Goal: Find specific fact: Find specific fact

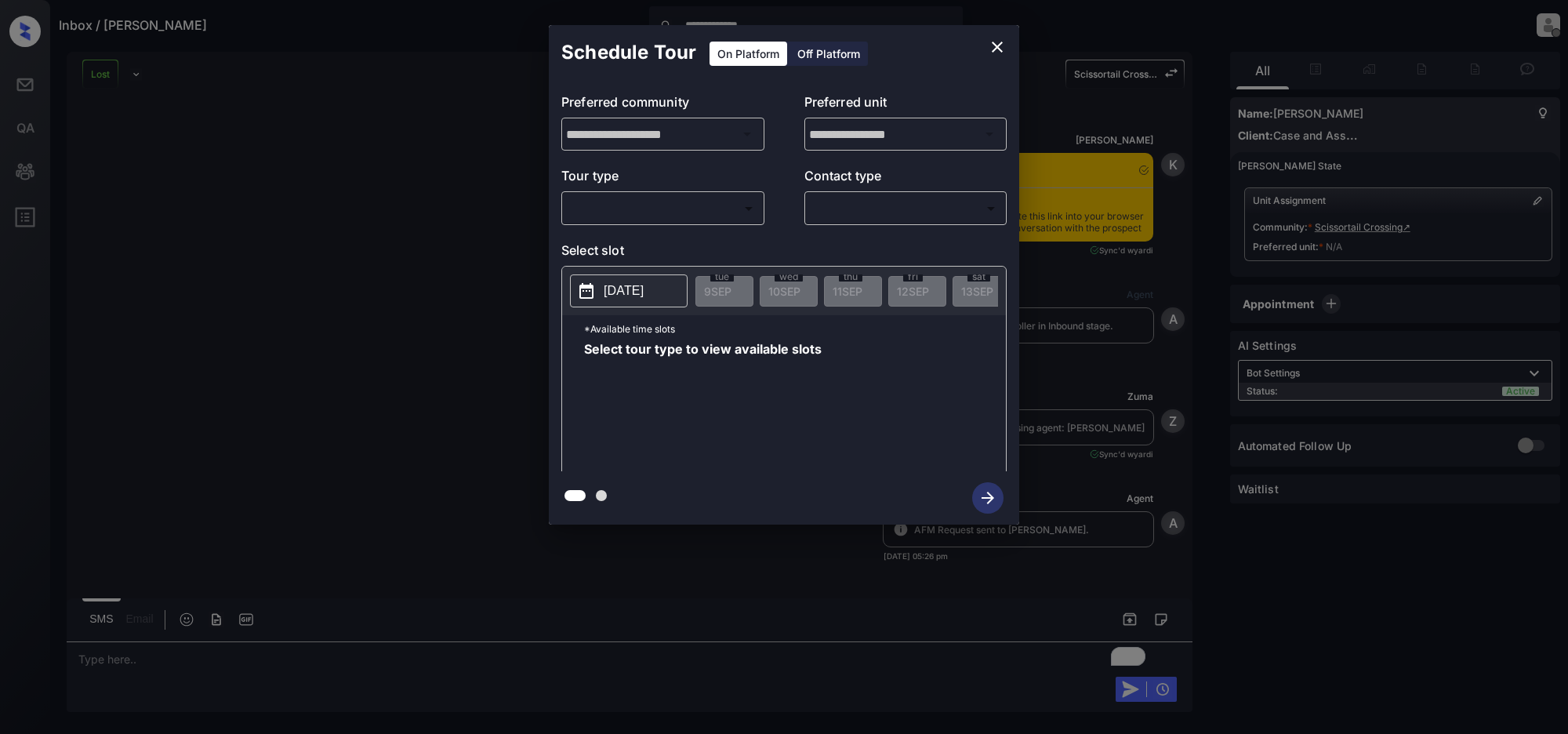
scroll to position [2234, 0]
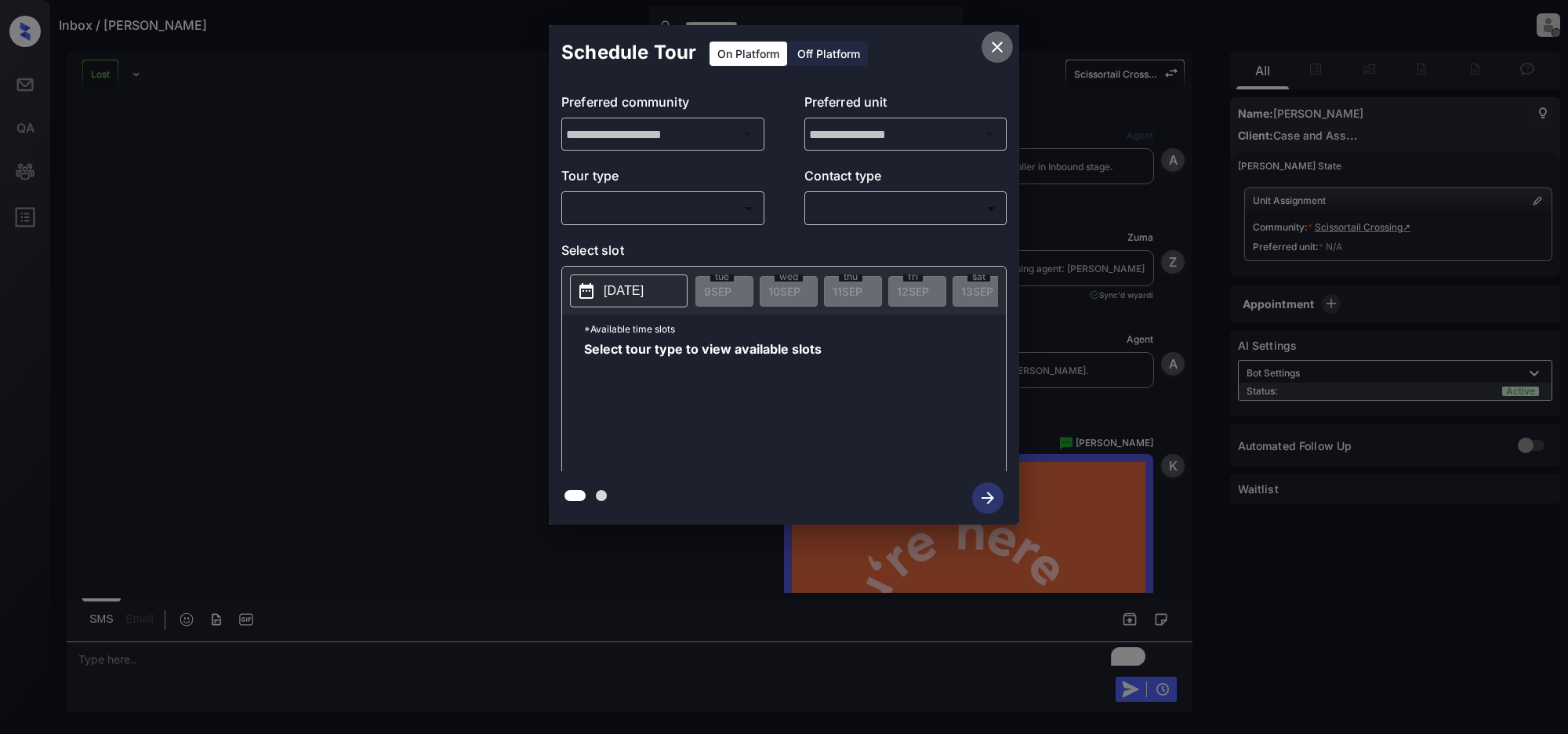
click at [991, 47] on icon "close" at bounding box center [997, 47] width 19 height 19
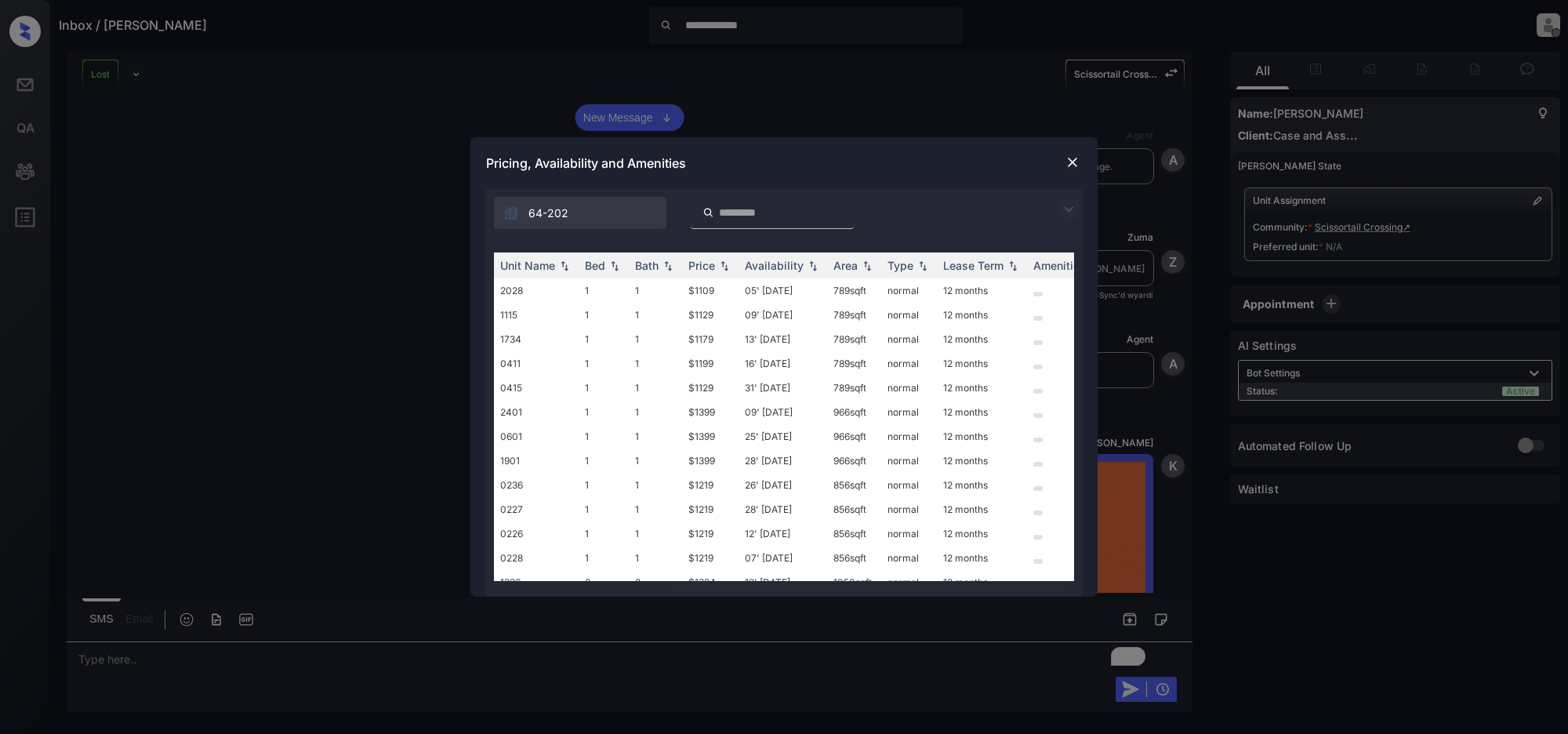
click at [1072, 161] on img at bounding box center [1073, 162] width 15 height 15
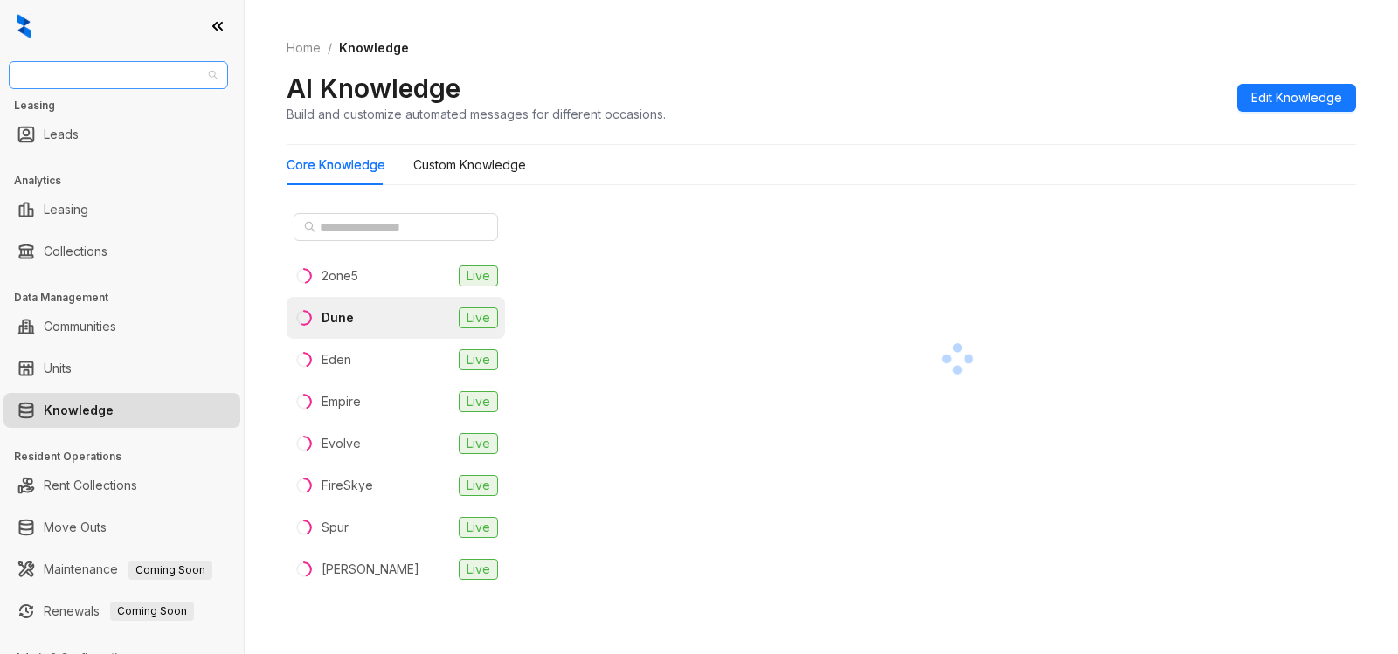
click at [128, 74] on span "Westcorp" at bounding box center [118, 75] width 198 height 26
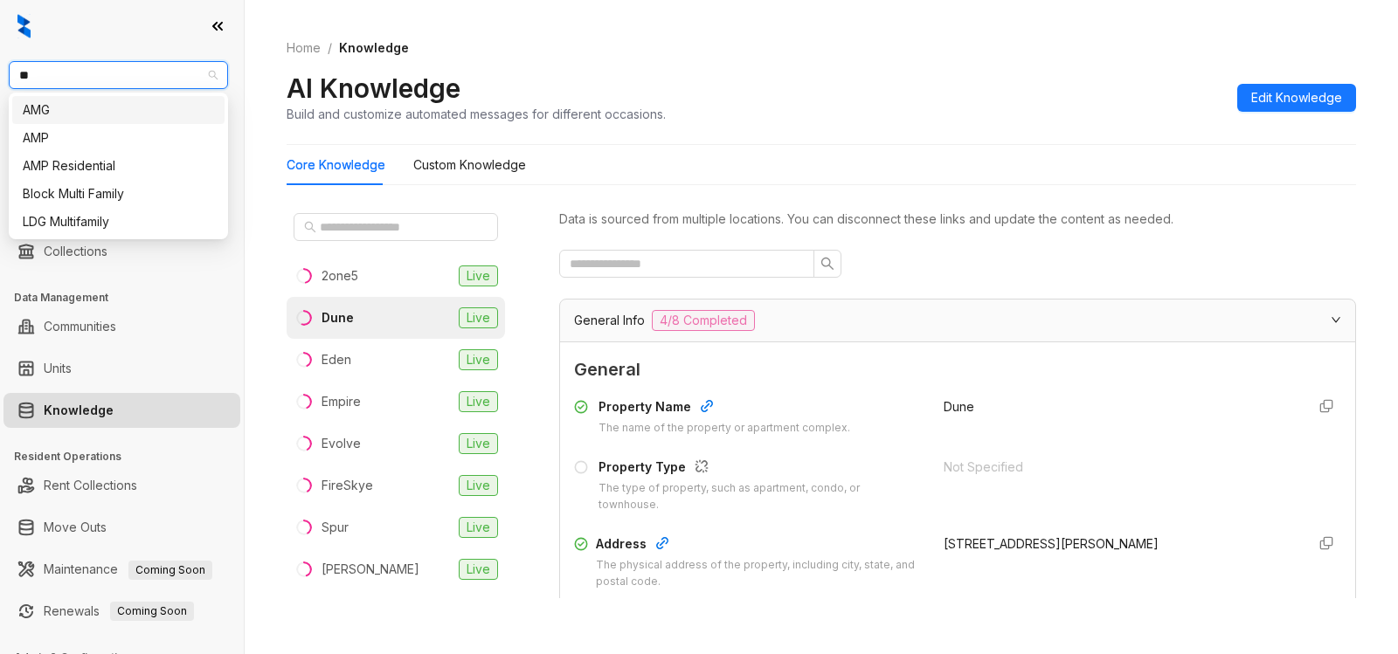
type input "***"
click at [107, 110] on div "AMG" at bounding box center [118, 109] width 191 height 19
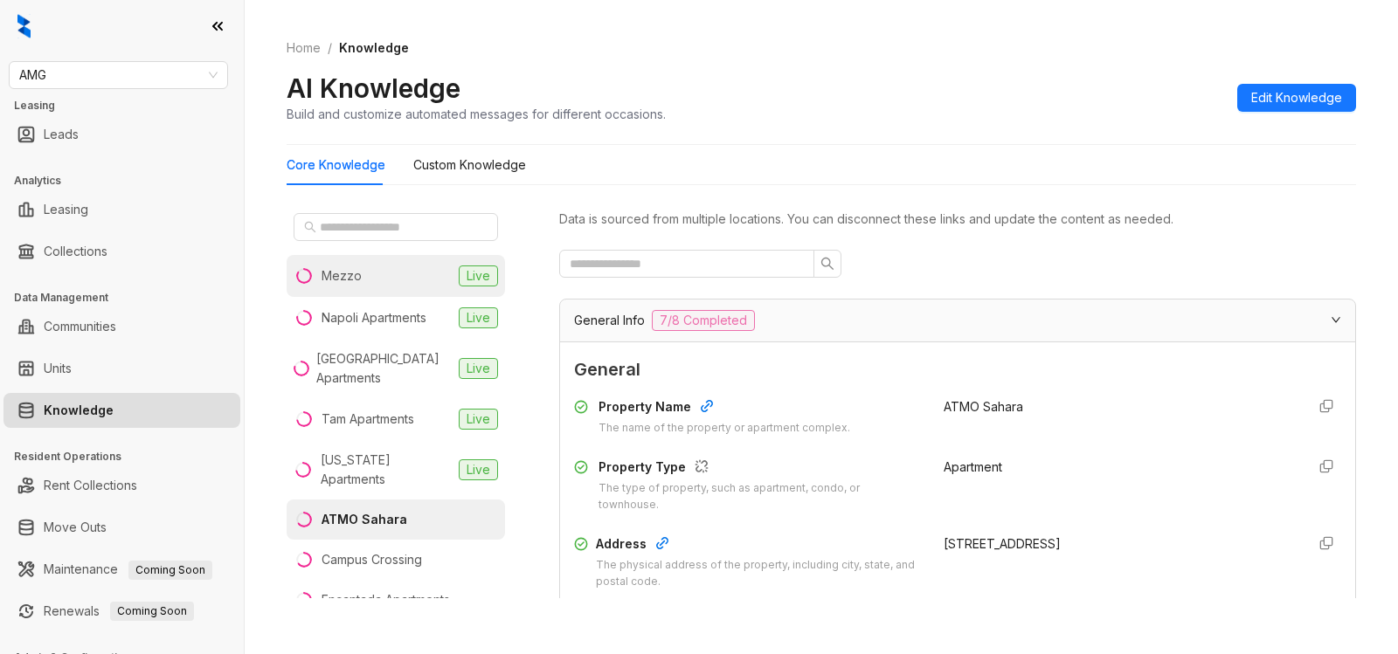
click at [353, 269] on div "Mezzo" at bounding box center [342, 275] width 40 height 19
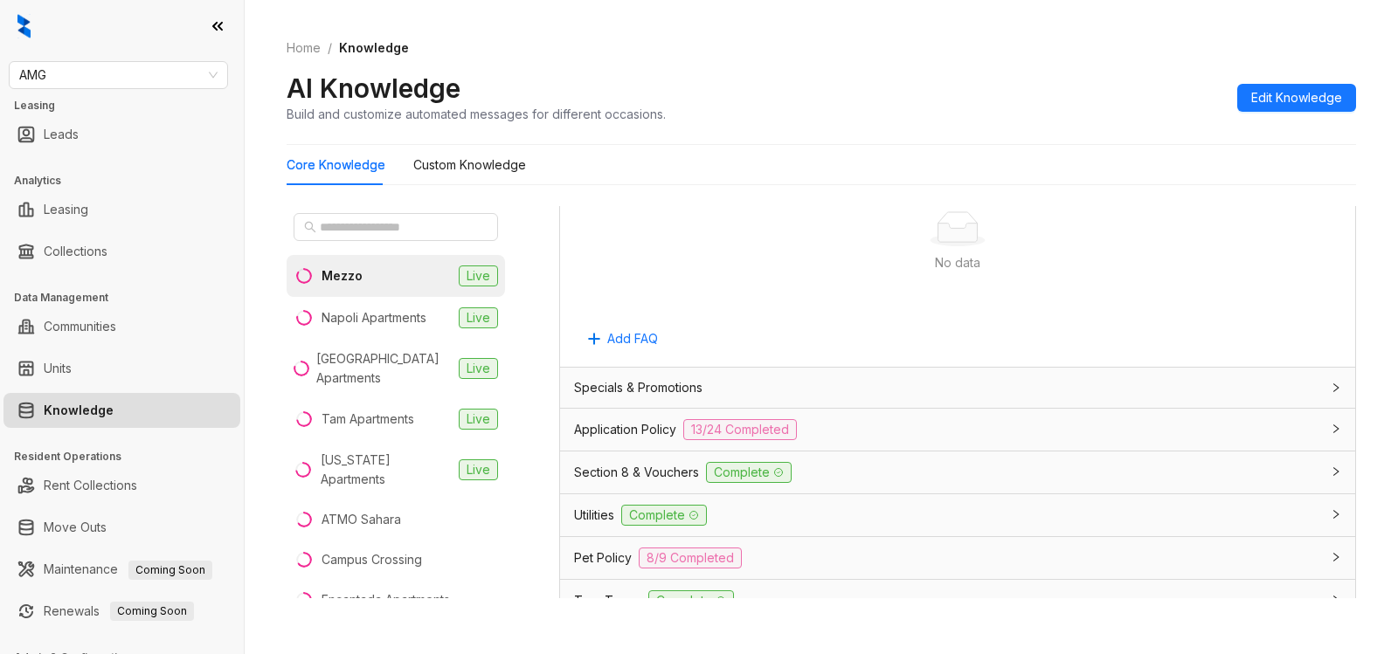
scroll to position [1061, 0]
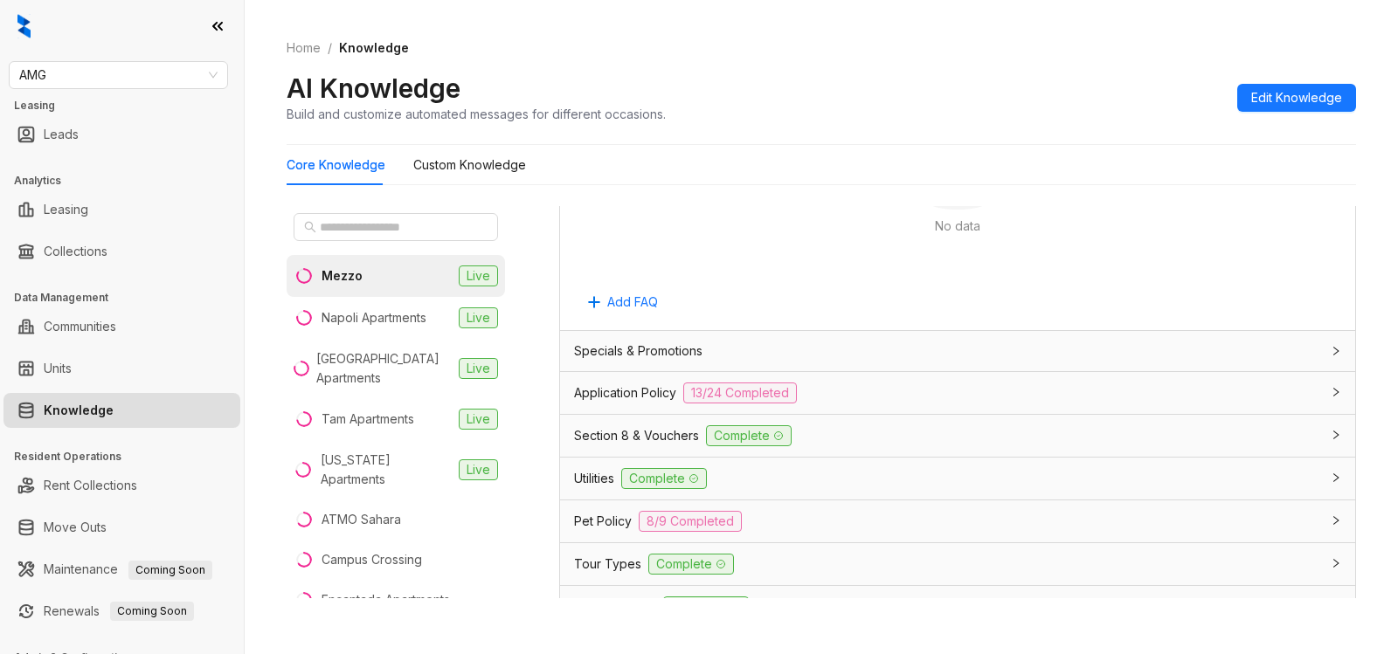
click at [880, 384] on div "Application Policy 13/24 Completed" at bounding box center [947, 393] width 746 height 21
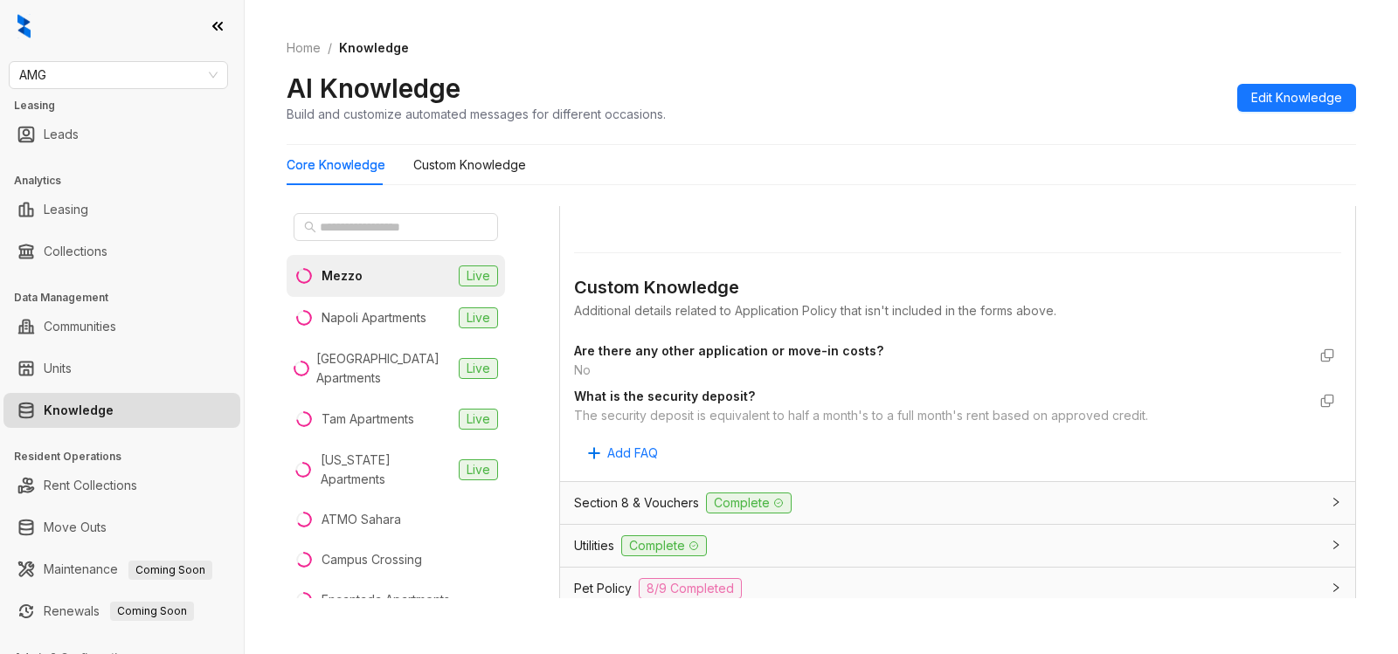
scroll to position [3152, 0]
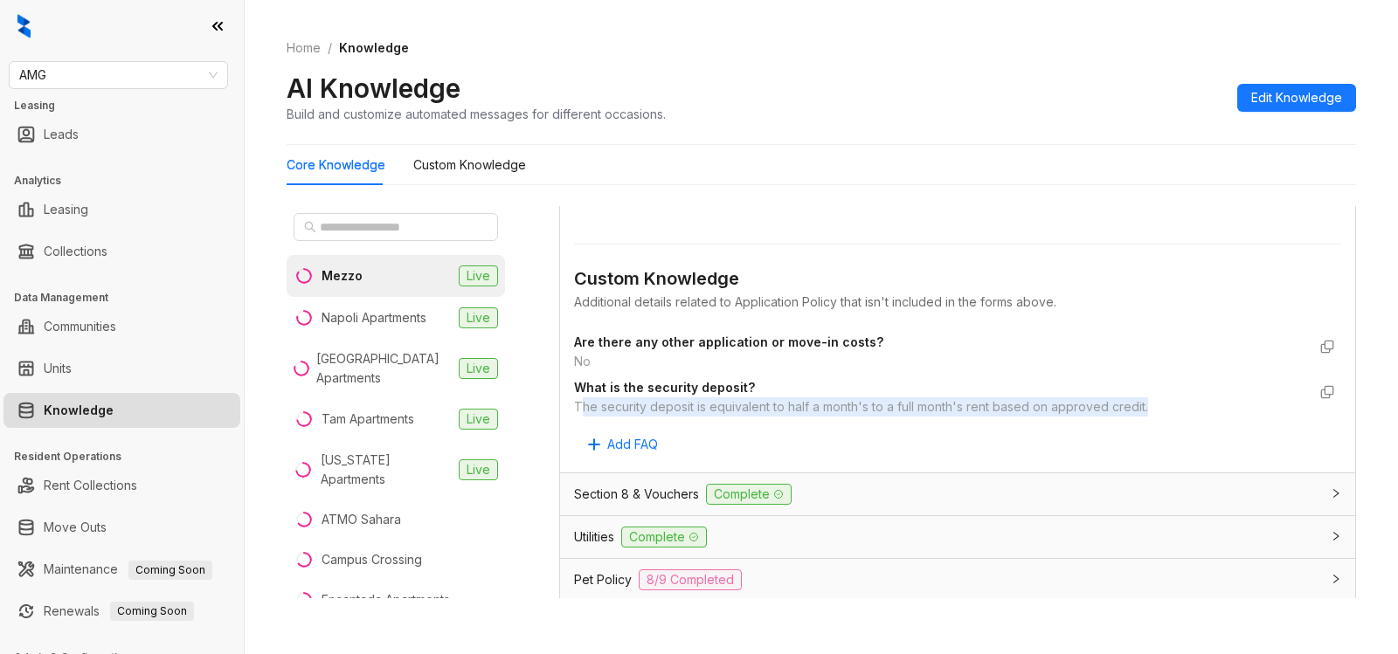
drag, startPoint x: 579, startPoint y: 406, endPoint x: 1146, endPoint y: 413, distance: 567.1
click at [1146, 413] on div "The security deposit is equivalent to half a month's to a full month's rent bas…" at bounding box center [940, 407] width 732 height 19
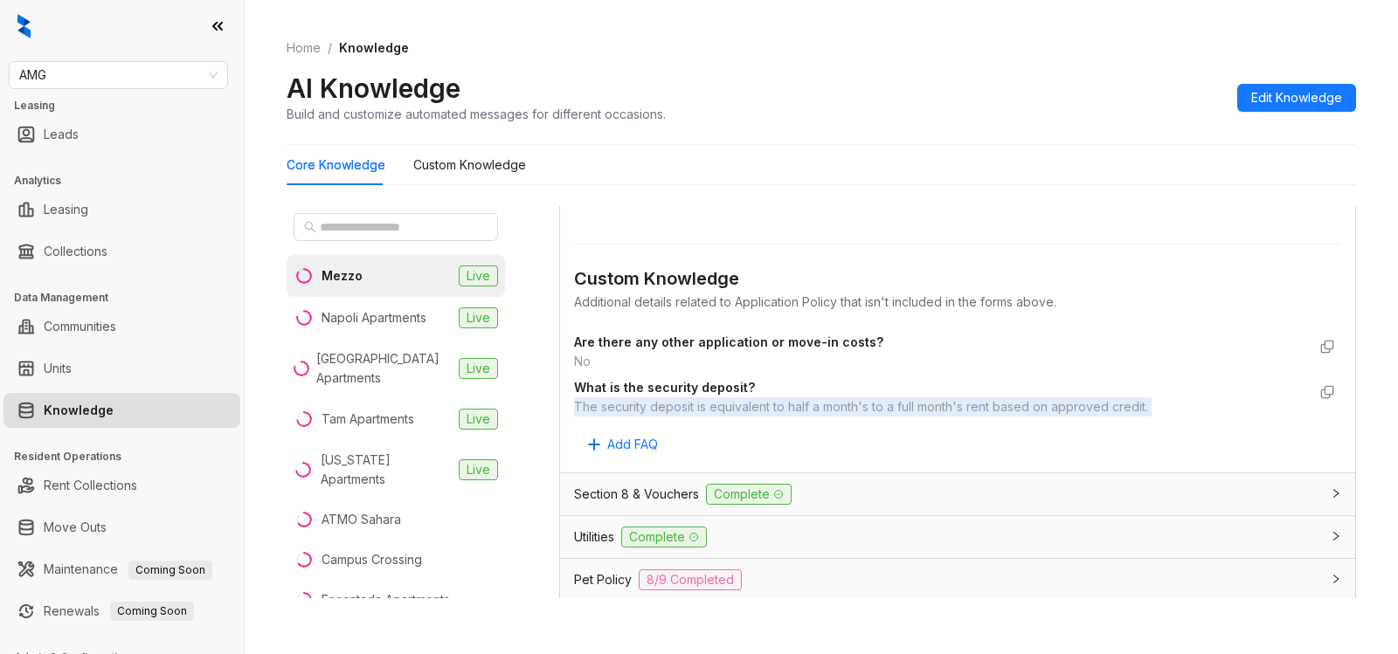
drag, startPoint x: 573, startPoint y: 405, endPoint x: 1166, endPoint y: 419, distance: 592.5
copy div "The security deposit is equivalent to half a month's to a full month's rent bas…"
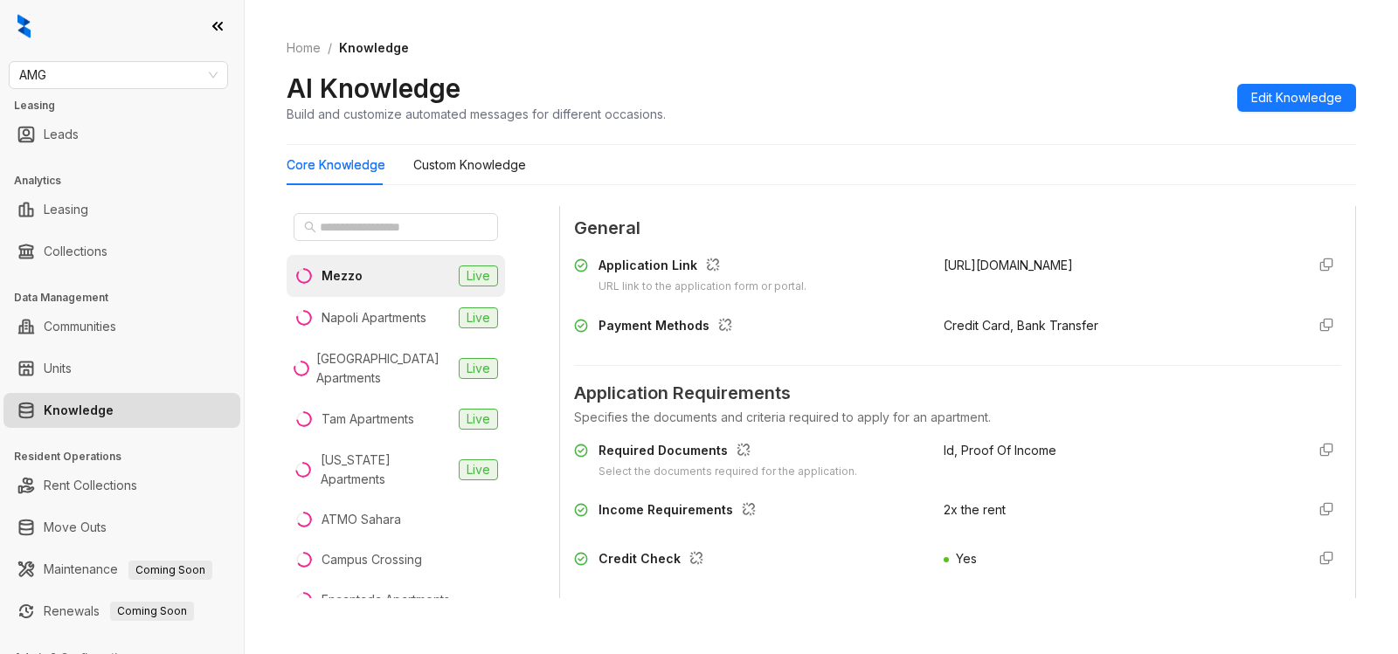
scroll to position [1256, 0]
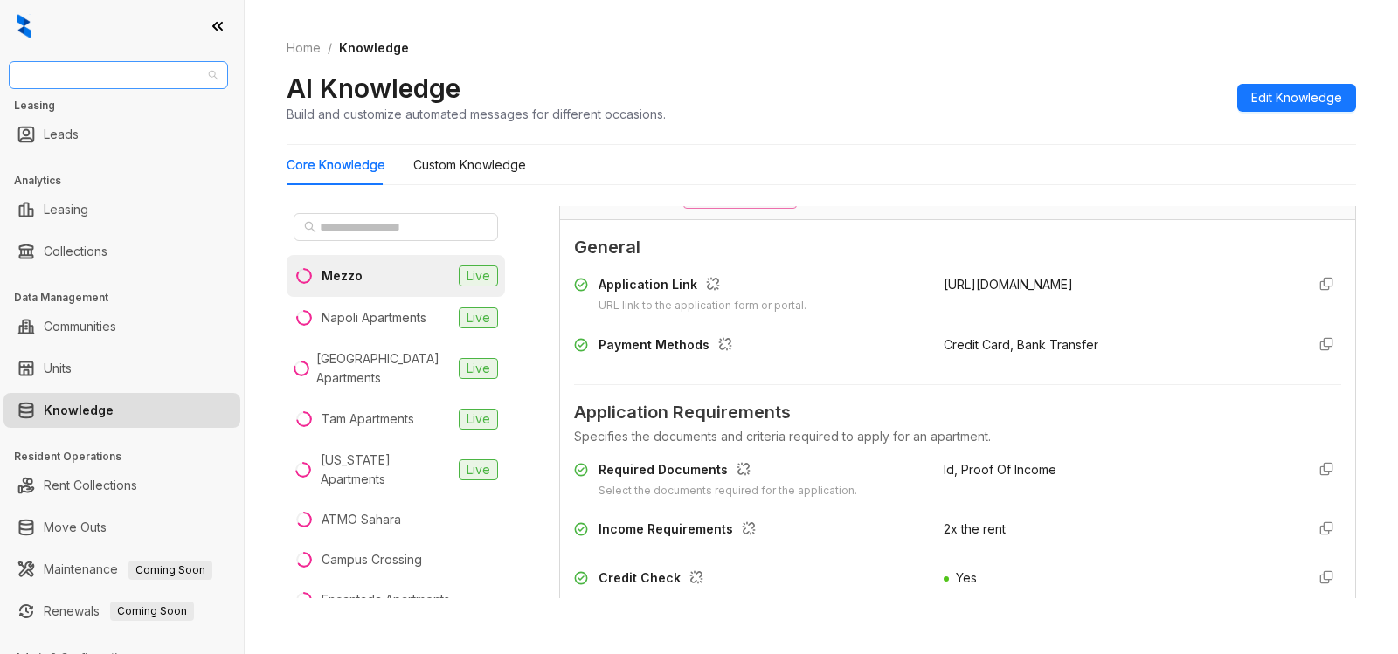
click at [112, 73] on span "AMG" at bounding box center [118, 75] width 198 height 26
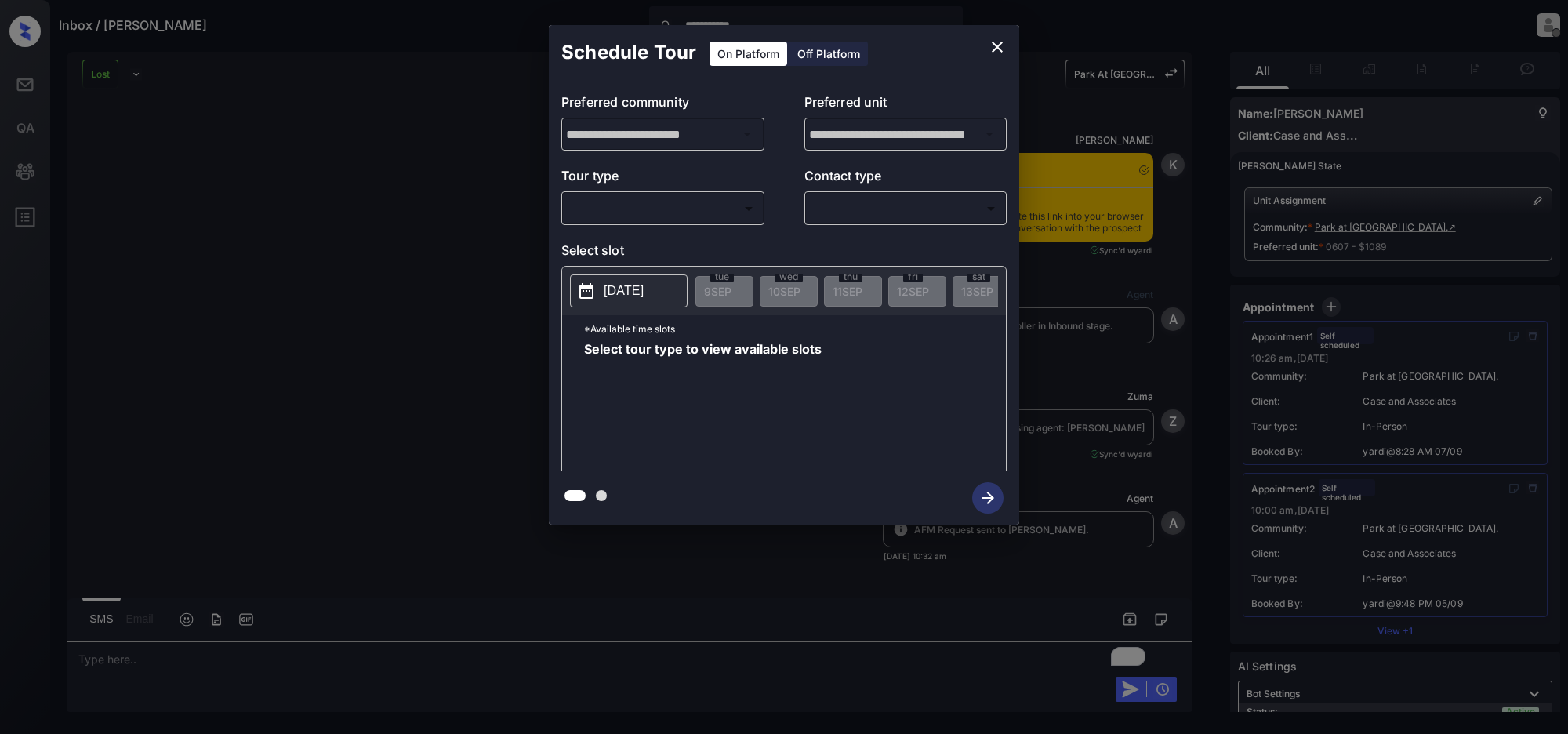
click at [736, 202] on body "**********" at bounding box center [784, 367] width 1568 height 734
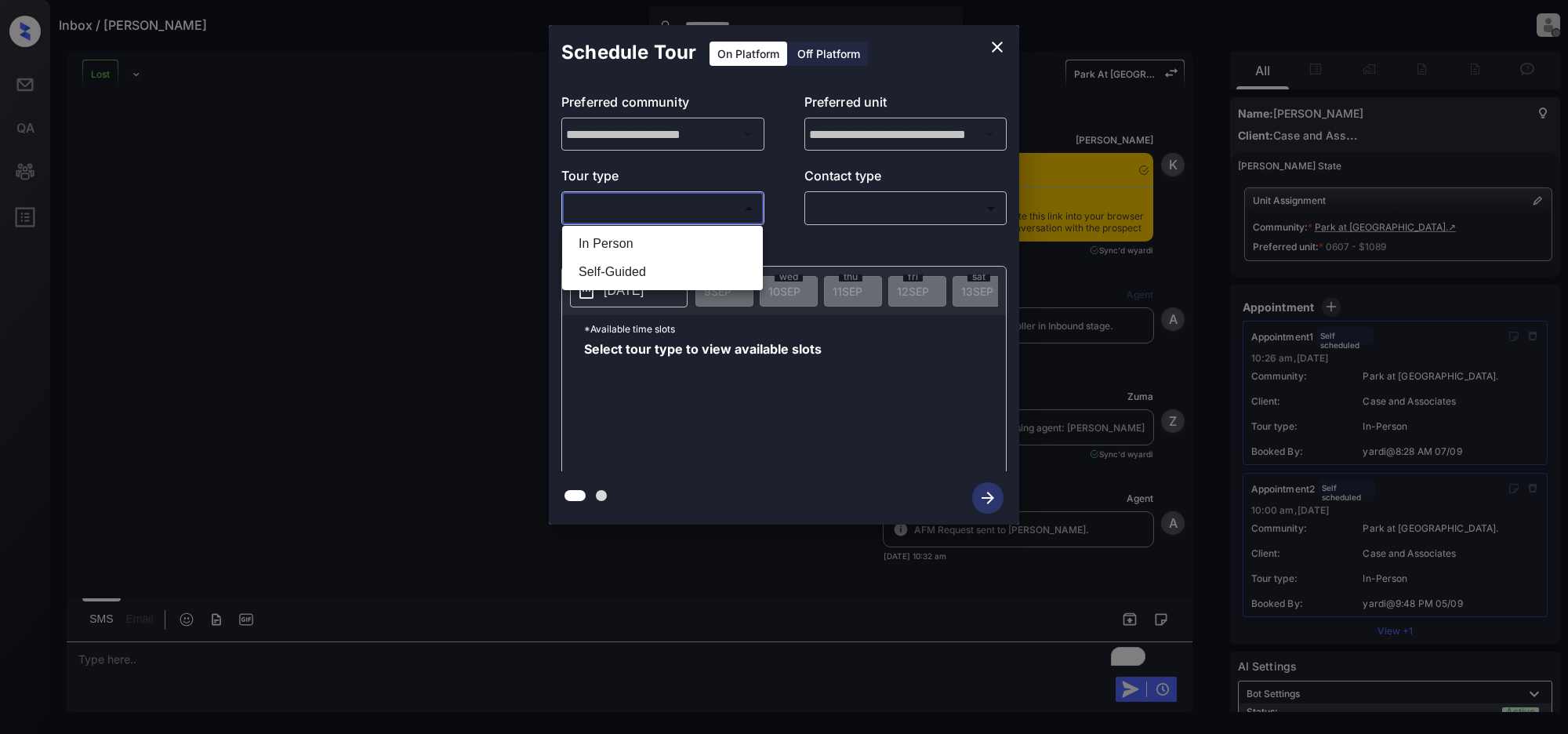
scroll to position [2234, 0]
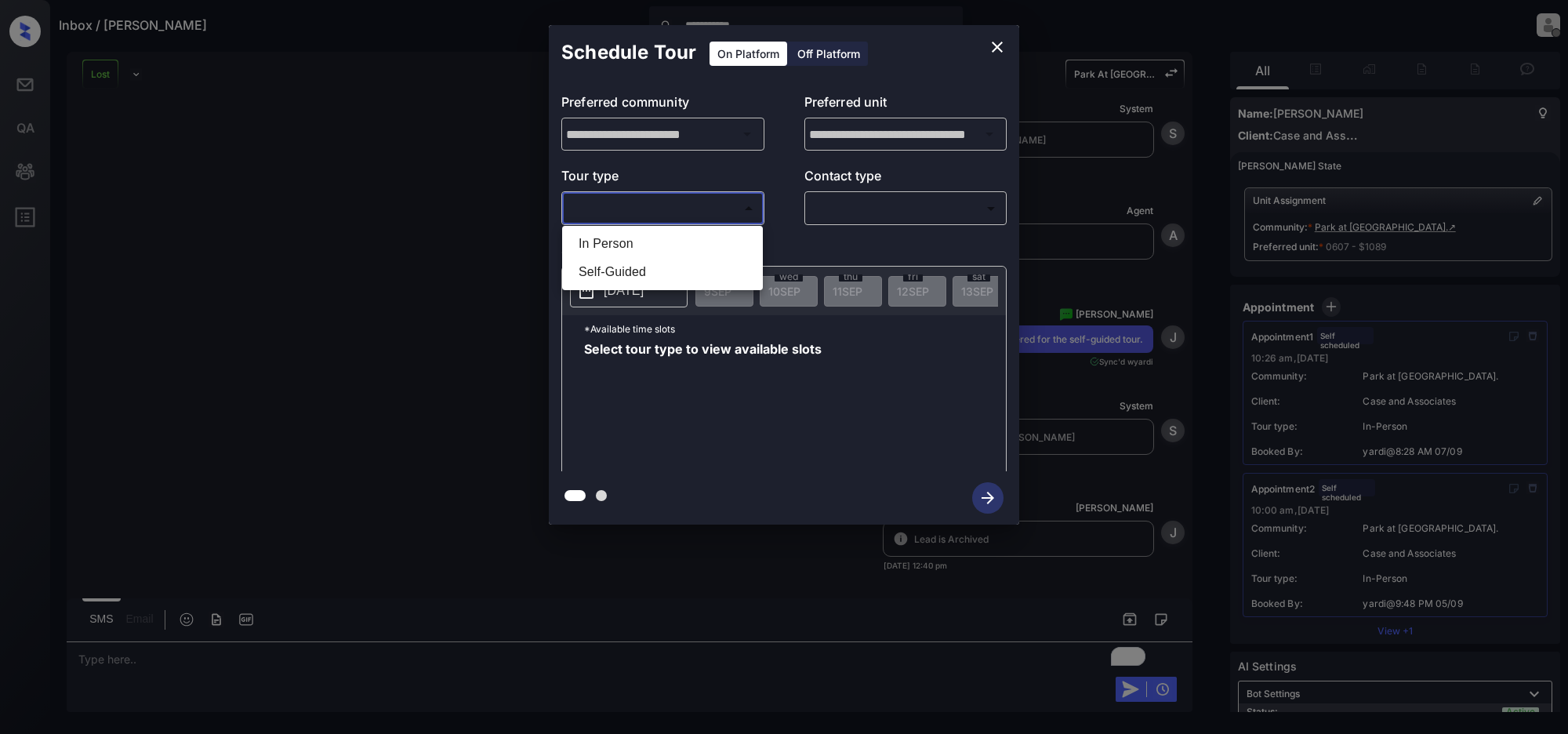
click at [997, 47] on div at bounding box center [784, 367] width 1568 height 734
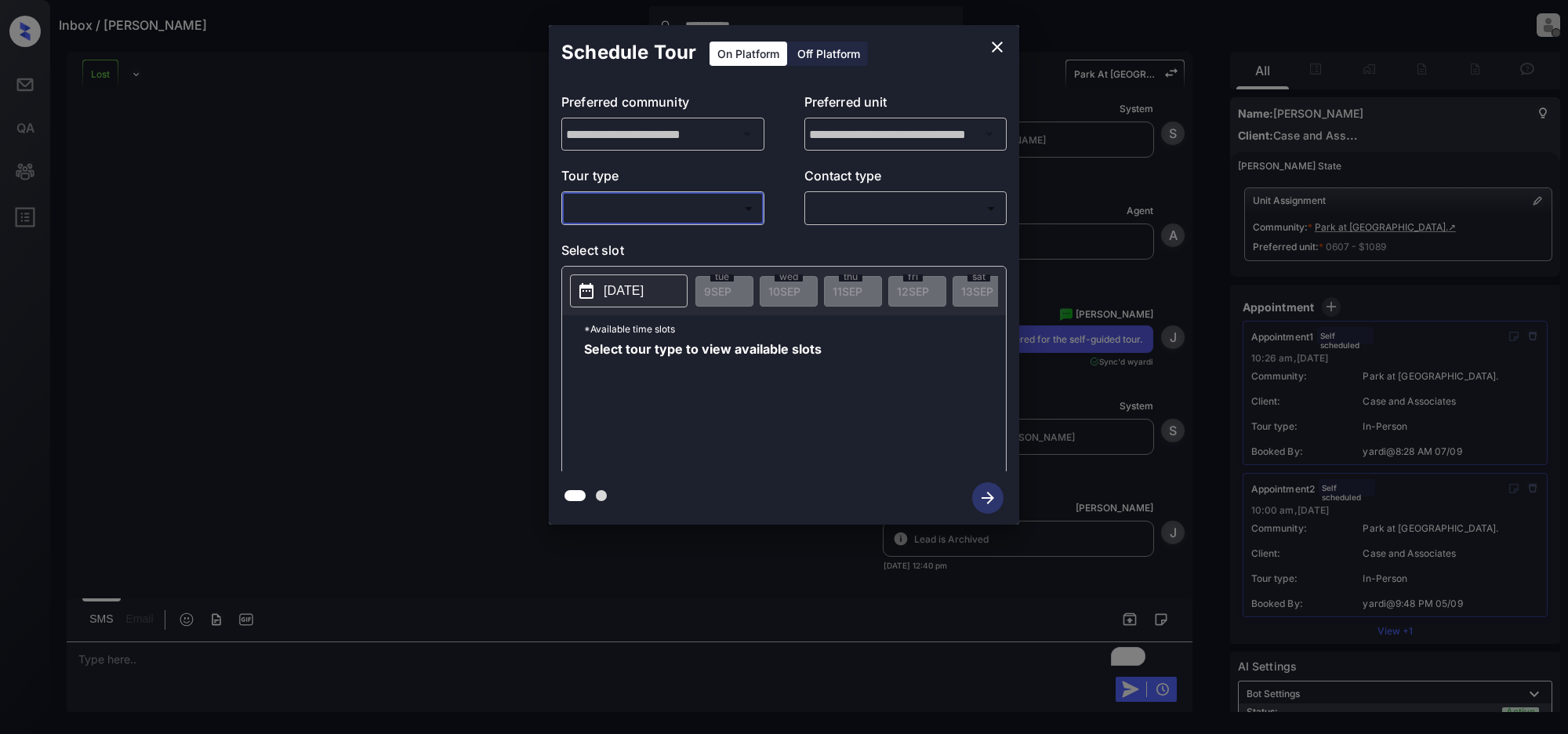
click at [992, 48] on icon "close" at bounding box center [997, 47] width 19 height 19
